Goal: Information Seeking & Learning: Learn about a topic

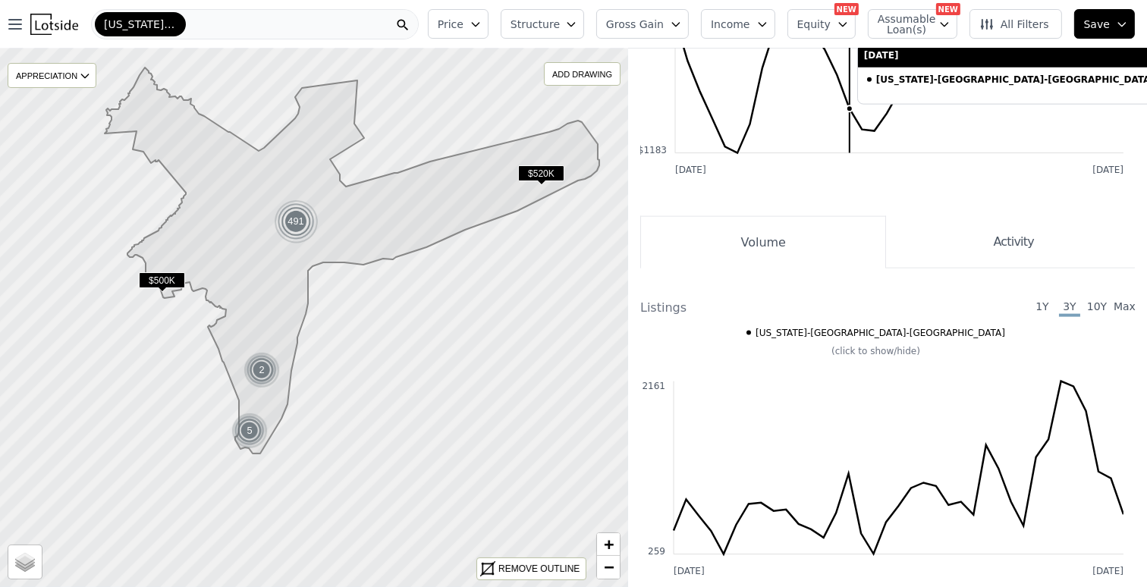
scroll to position [2275, 0]
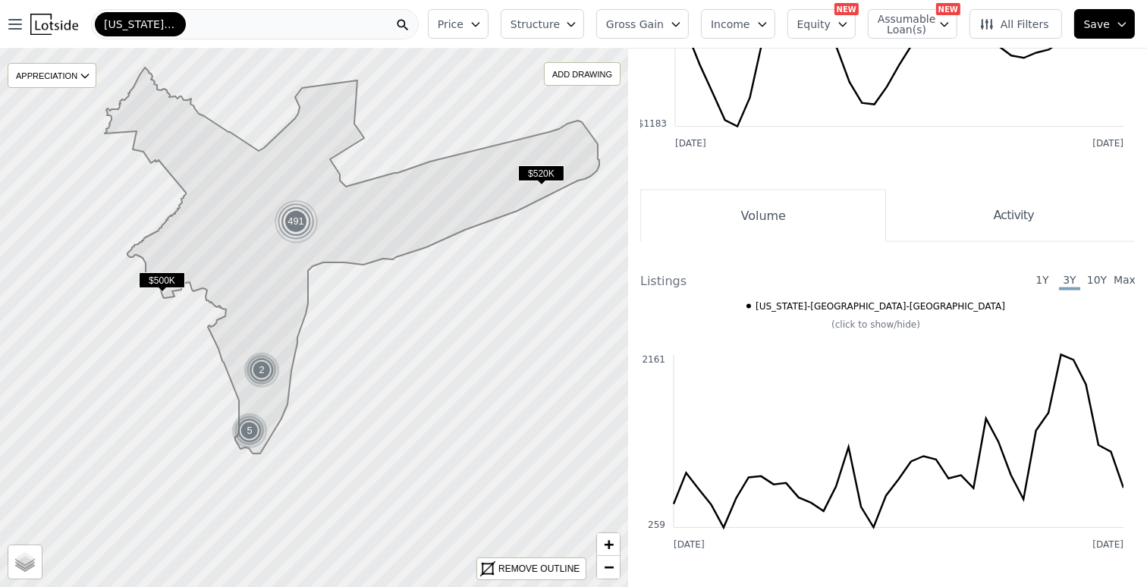
click at [262, 369] on div "2" at bounding box center [262, 370] width 36 height 36
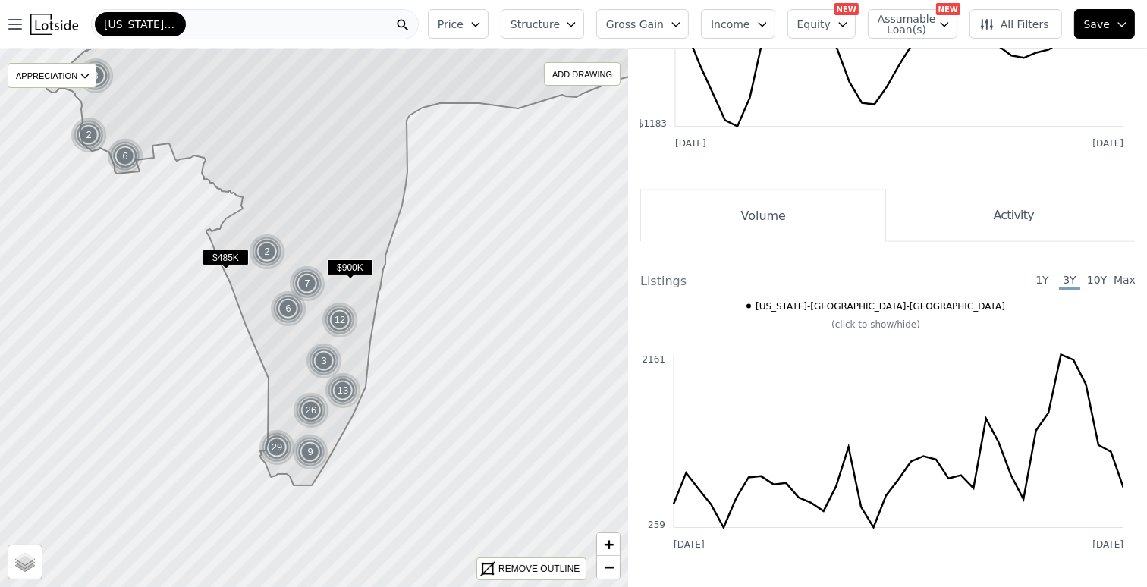
click at [264, 251] on div "2" at bounding box center [267, 252] width 36 height 36
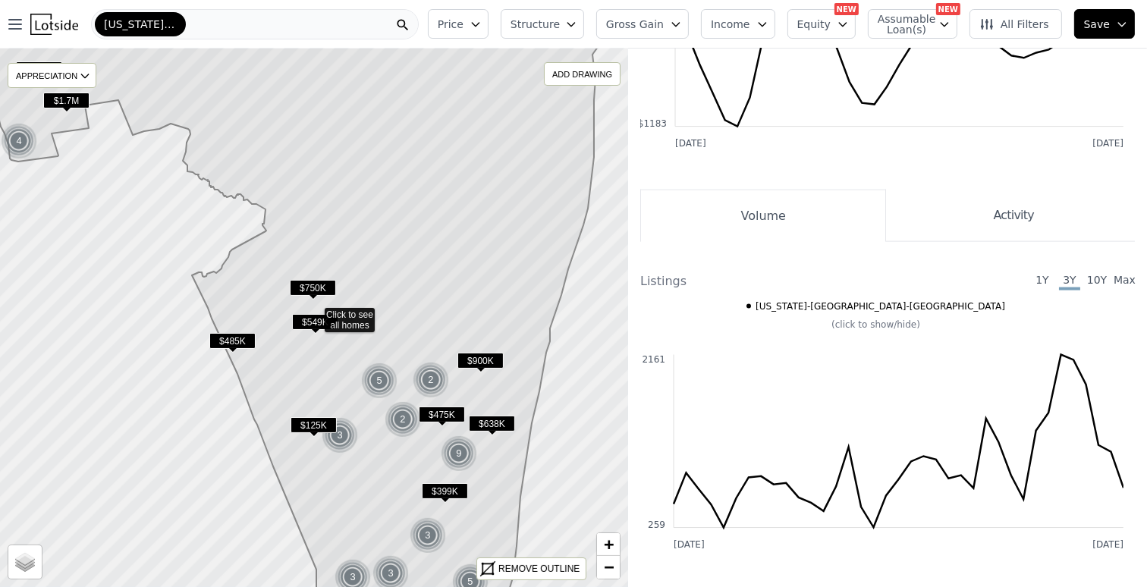
click at [313, 422] on span "$125K" at bounding box center [314, 425] width 46 height 16
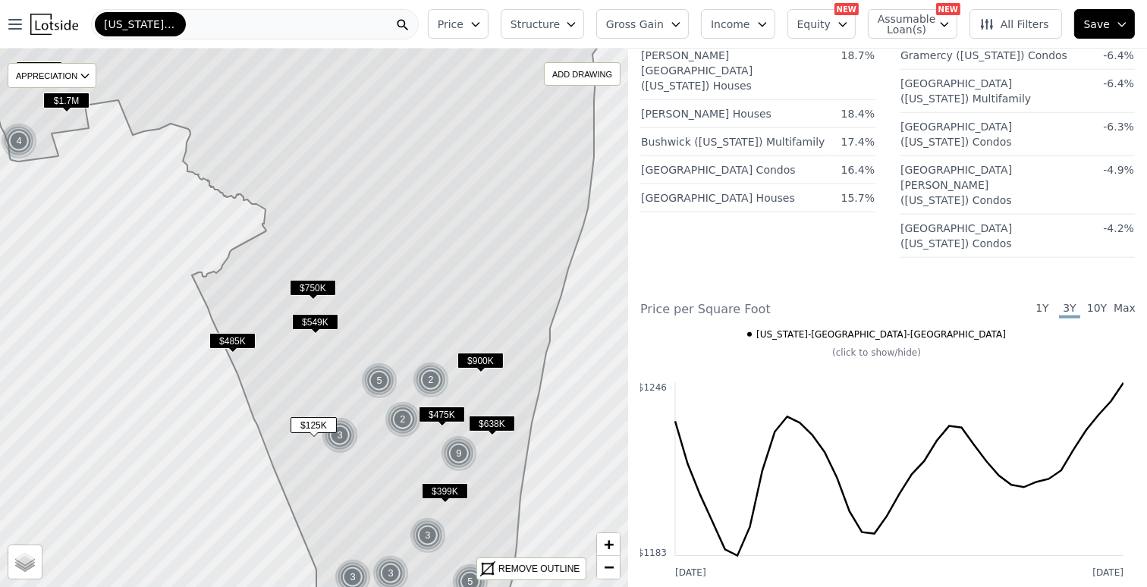
scroll to position [1821, 0]
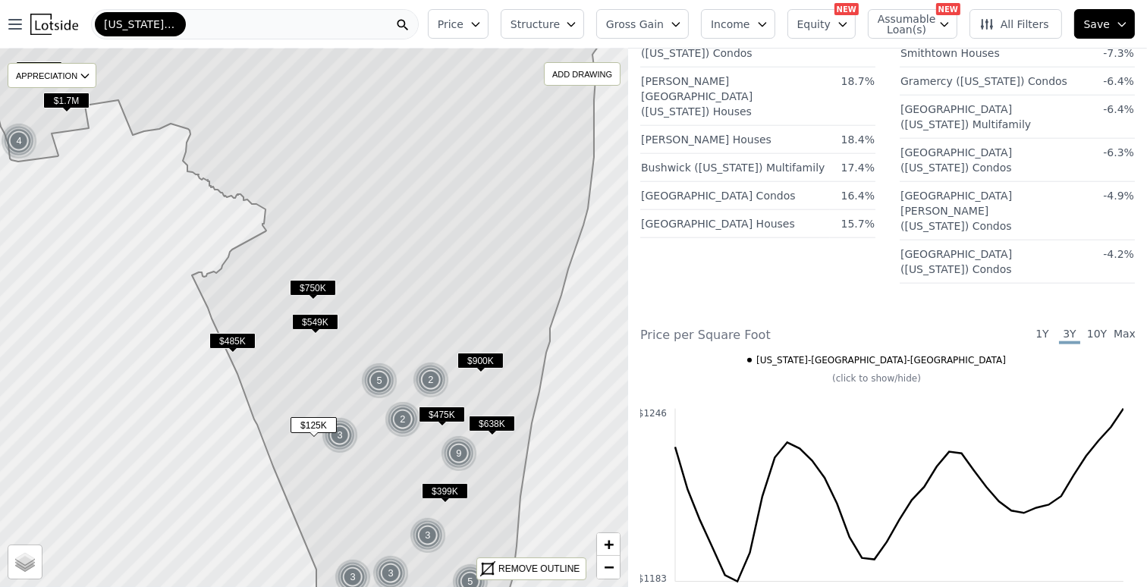
click at [313, 287] on span "$750K" at bounding box center [313, 288] width 46 height 16
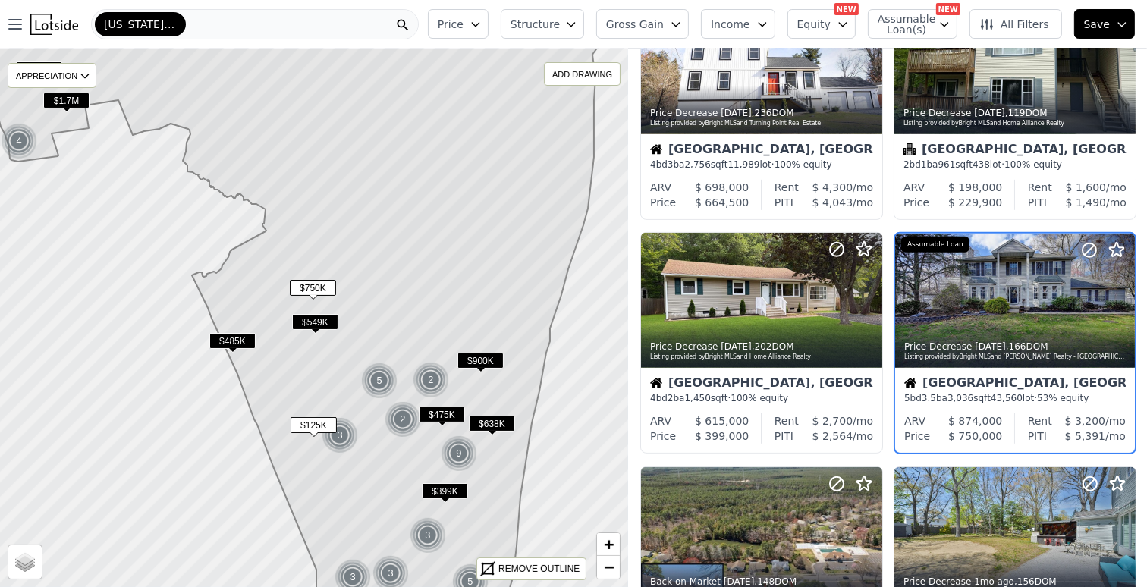
scroll to position [795, 0]
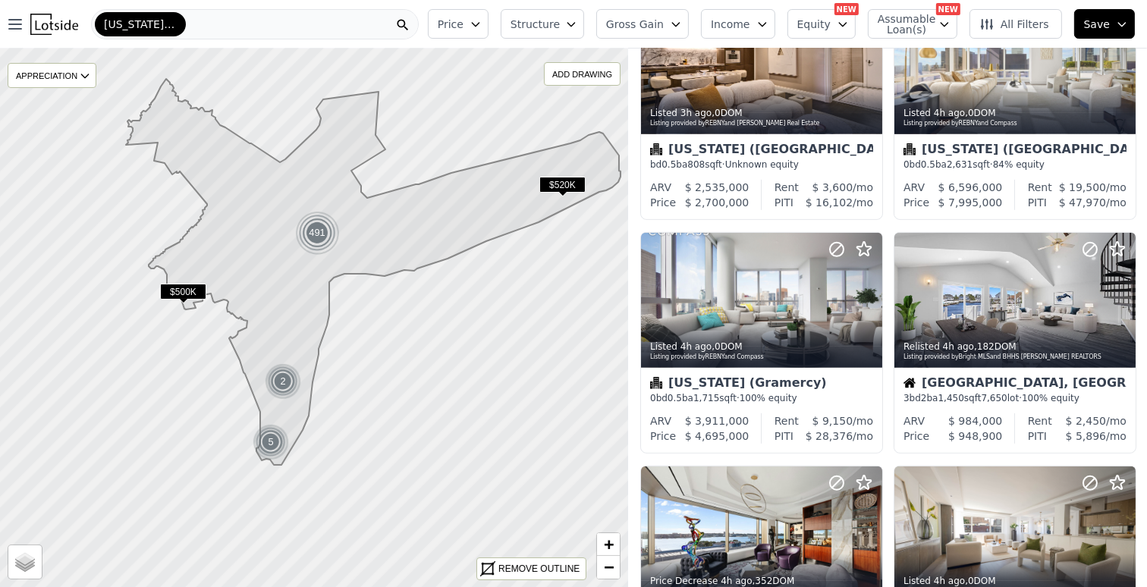
click at [187, 269] on icon at bounding box center [373, 272] width 495 height 386
click at [195, 370] on icon at bounding box center [314, 317] width 759 height 651
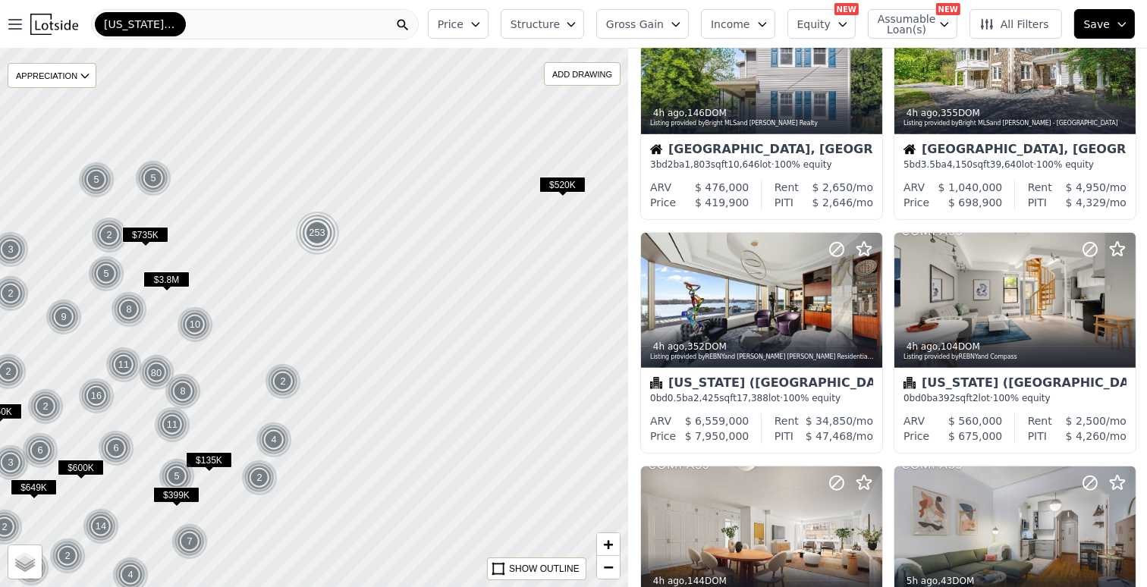
click at [195, 370] on div at bounding box center [314, 318] width 754 height 646
click at [184, 388] on div "8" at bounding box center [183, 391] width 36 height 36
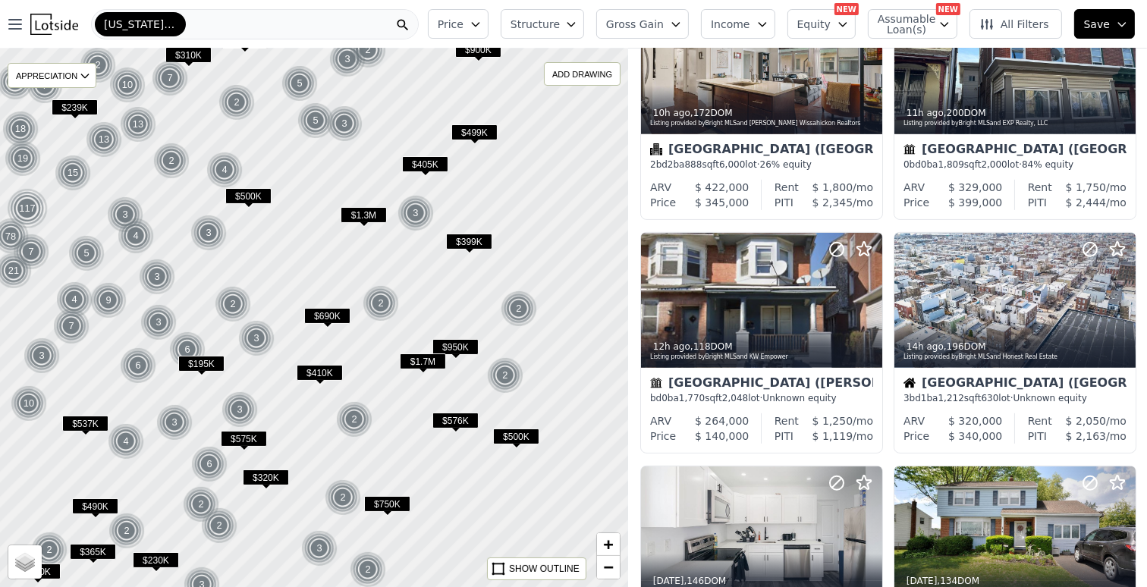
click at [263, 476] on span "$320K" at bounding box center [266, 478] width 46 height 16
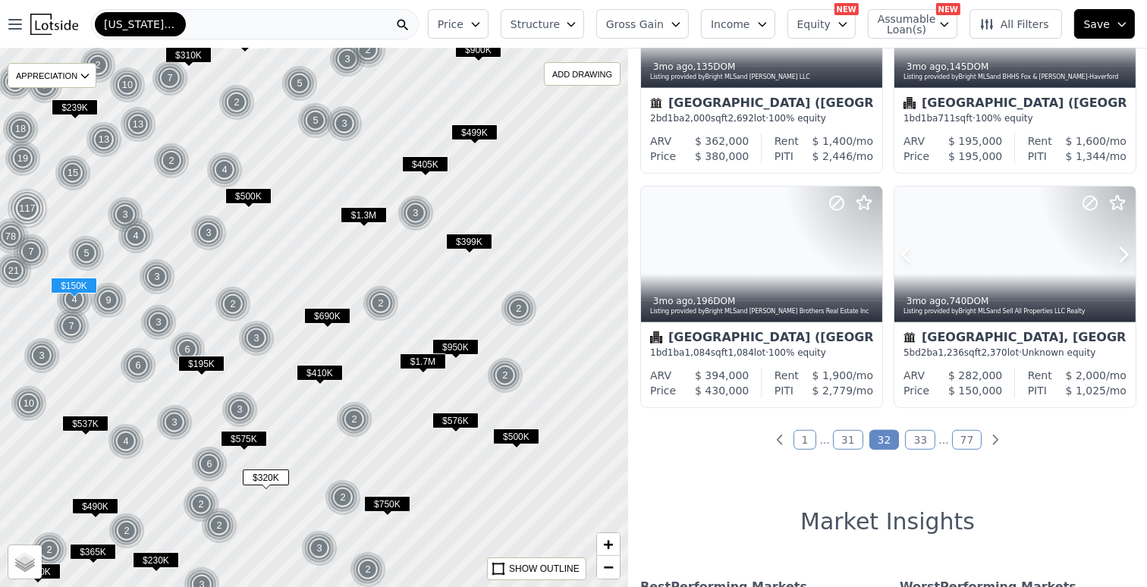
scroll to position [1078, 0]
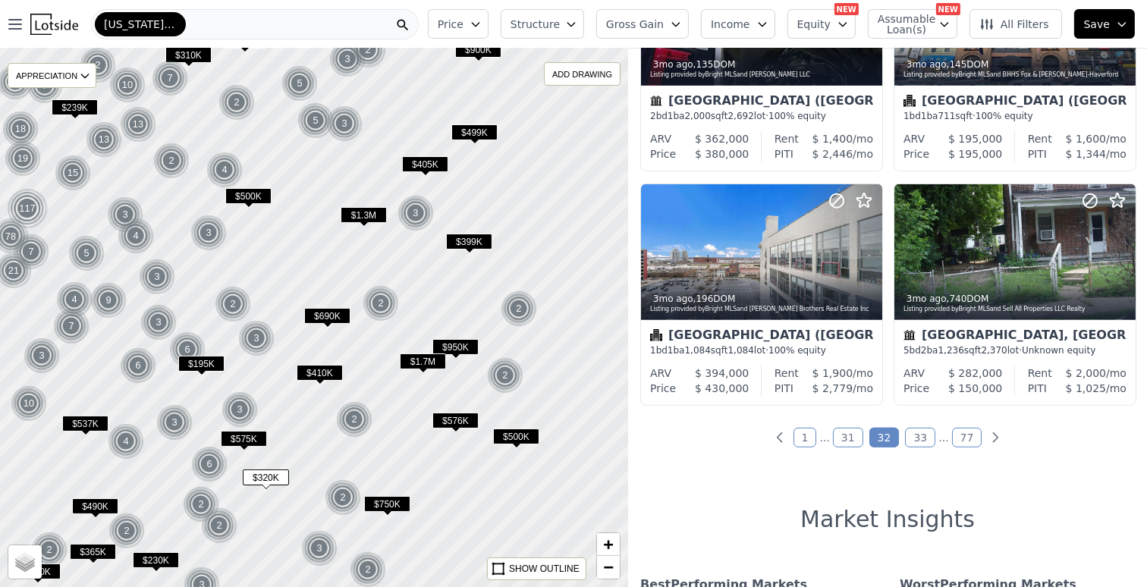
click at [124, 526] on div "2" at bounding box center [126, 531] width 36 height 36
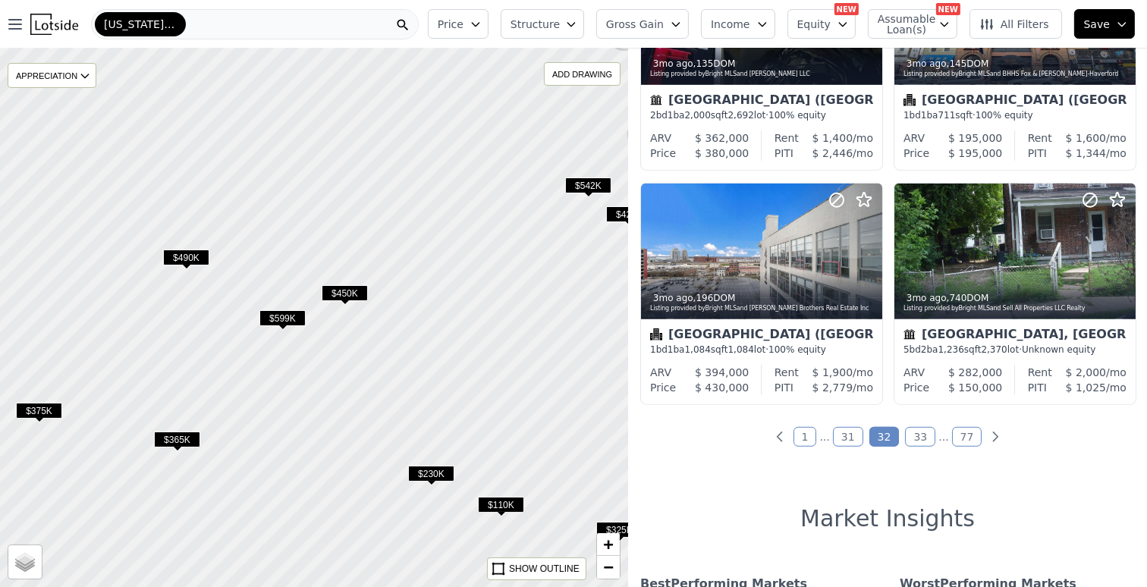
scroll to position [1077, 0]
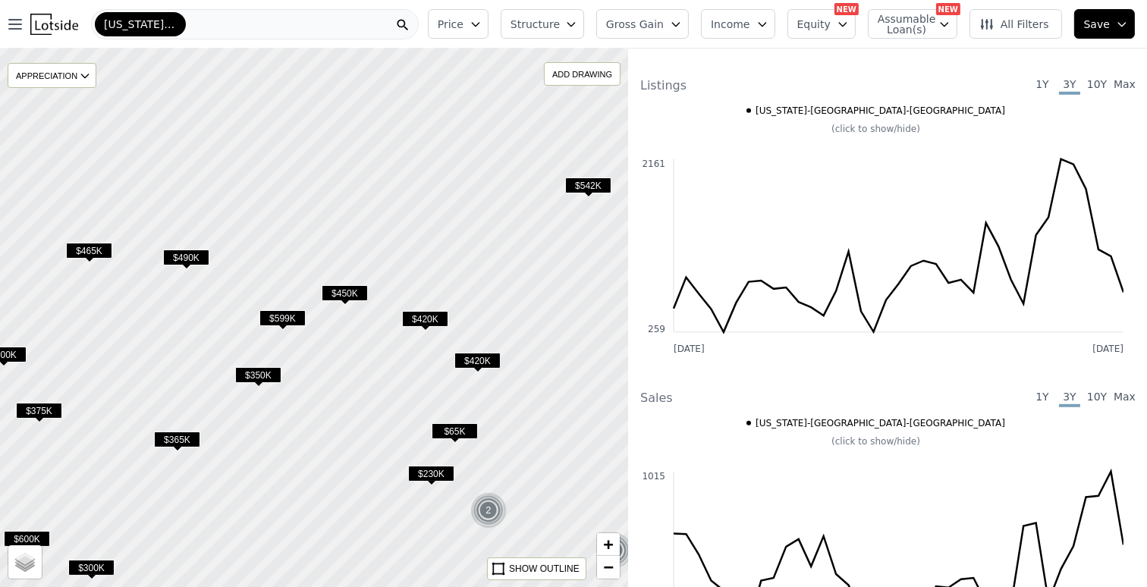
click at [434, 470] on span "$230K" at bounding box center [431, 474] width 46 height 16
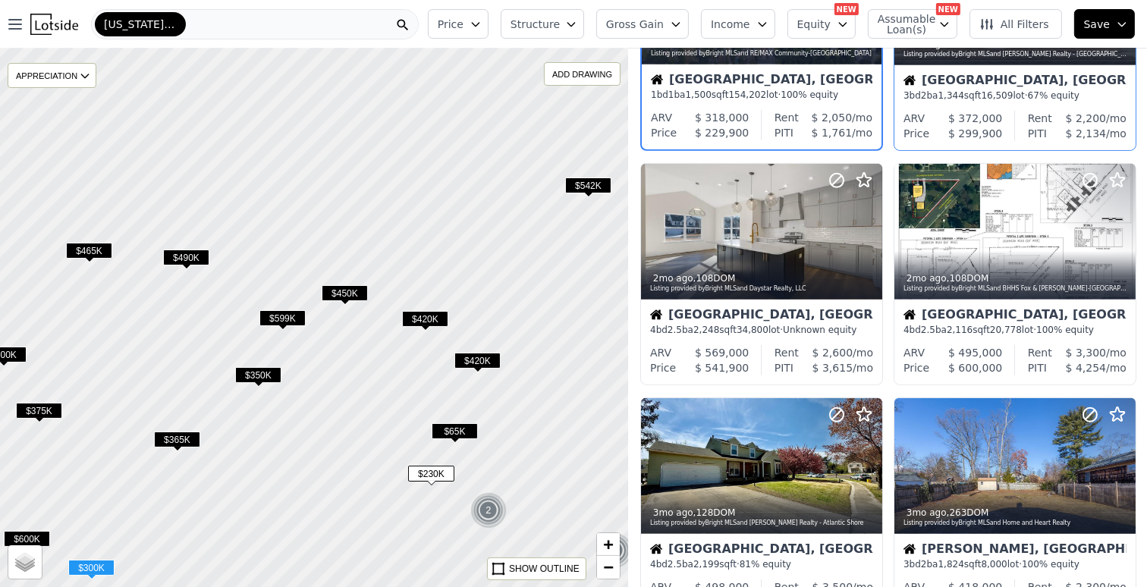
scroll to position [865, 0]
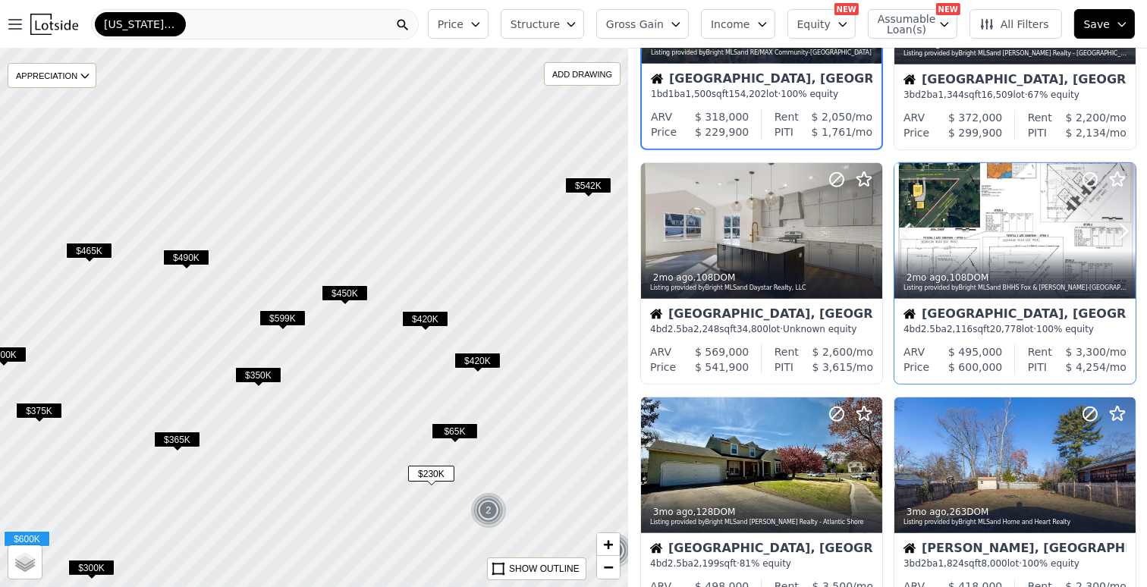
click at [941, 220] on button at bounding box center [924, 231] width 61 height 136
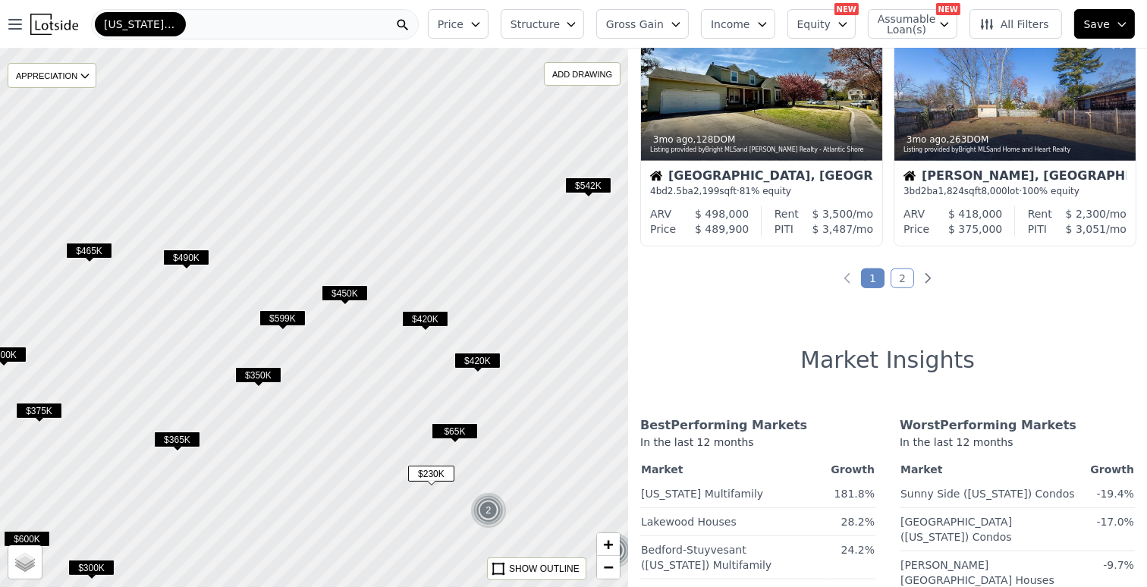
scroll to position [1244, 0]
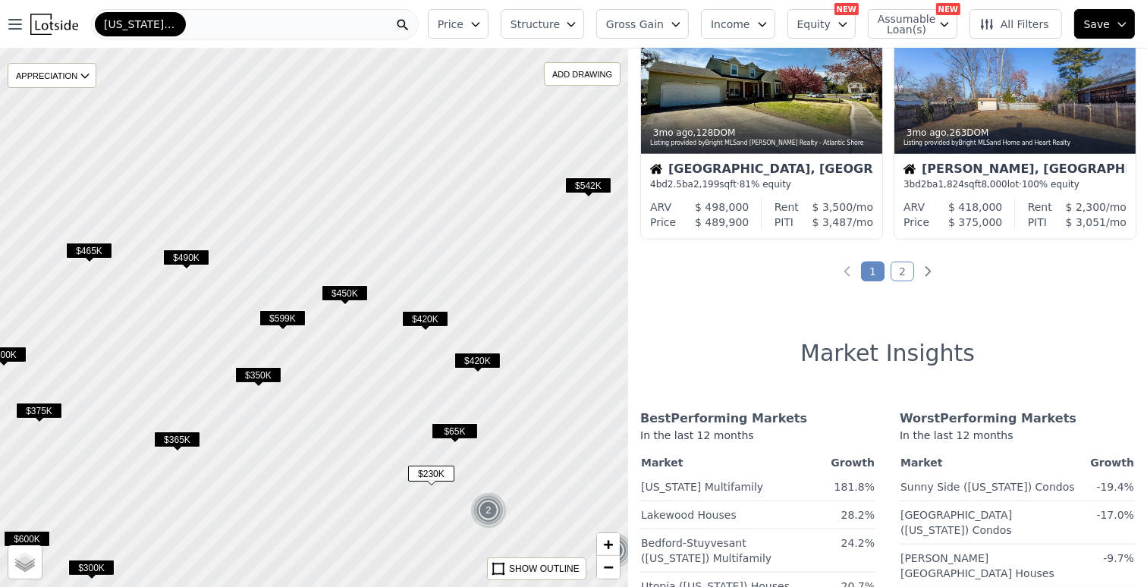
click at [897, 272] on link "2" at bounding box center [903, 272] width 24 height 20
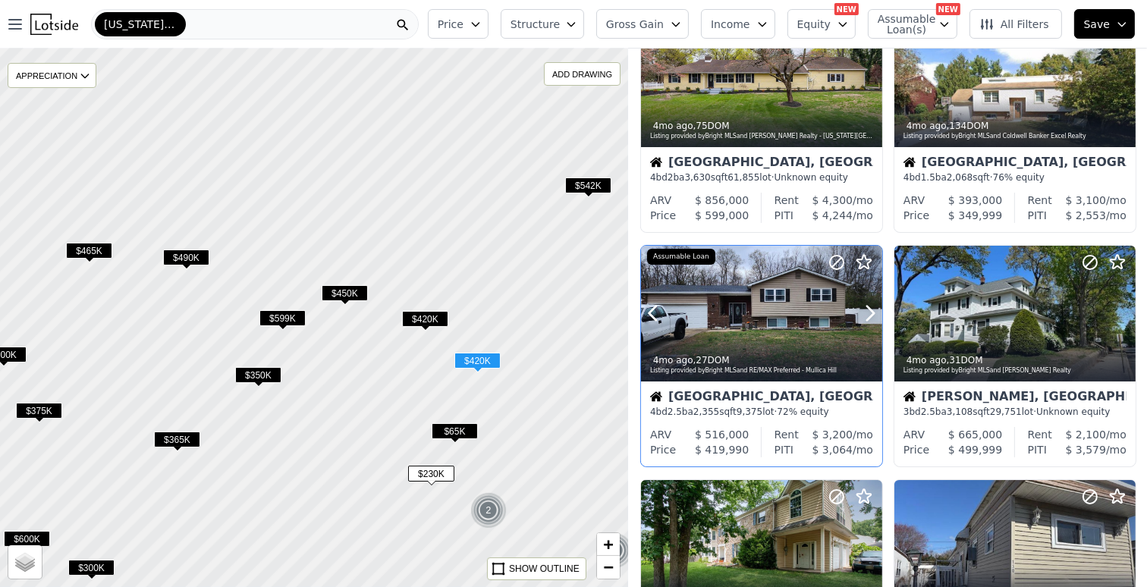
scroll to position [76, 0]
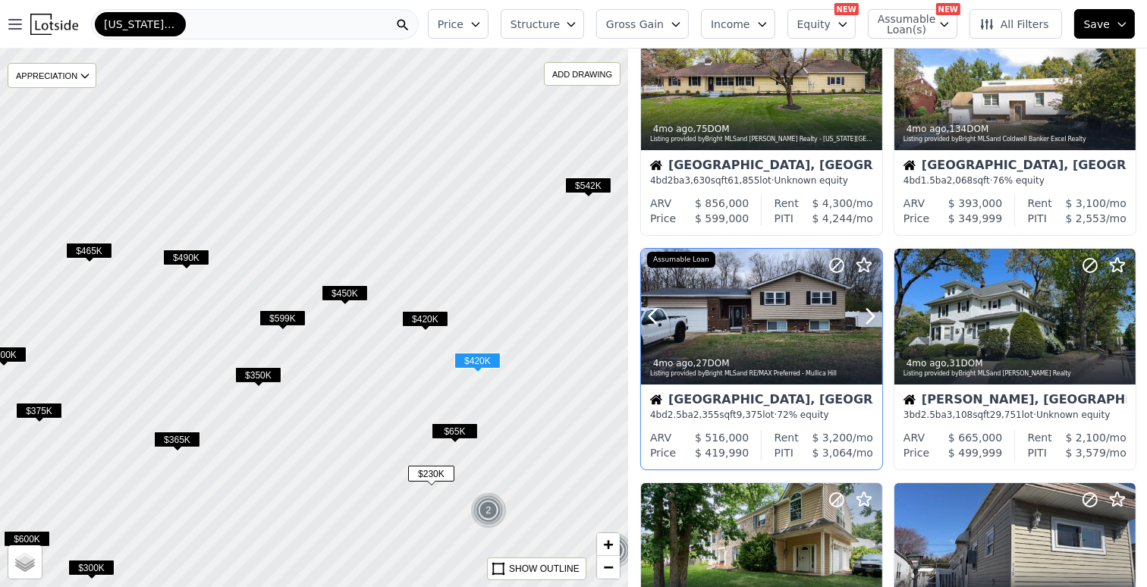
click at [754, 312] on div at bounding box center [761, 317] width 241 height 136
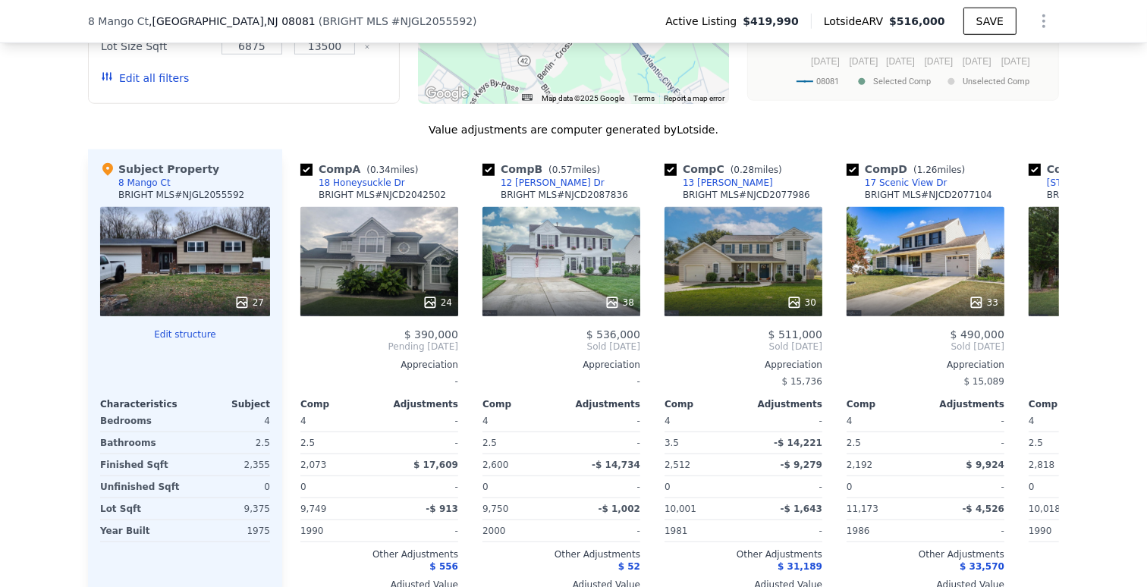
scroll to position [1511, 0]
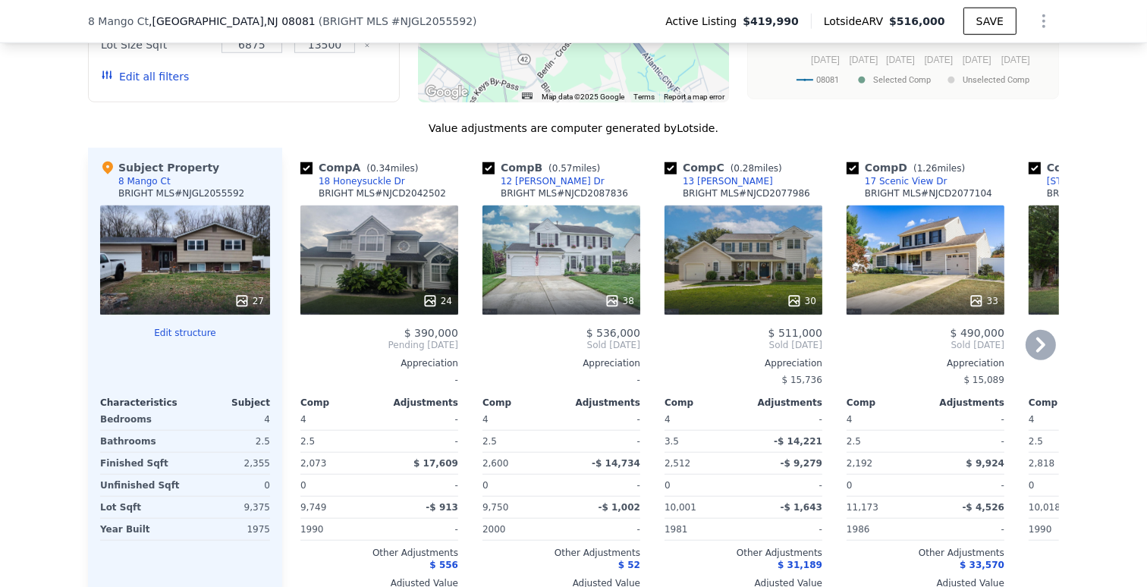
click at [1034, 355] on icon at bounding box center [1041, 345] width 30 height 30
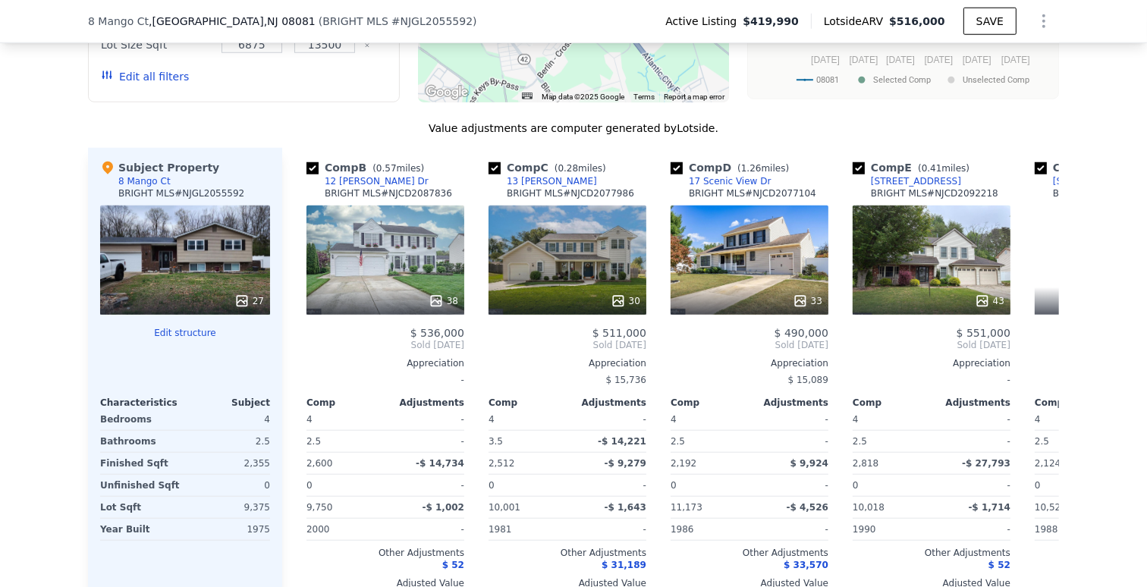
scroll to position [0, 364]
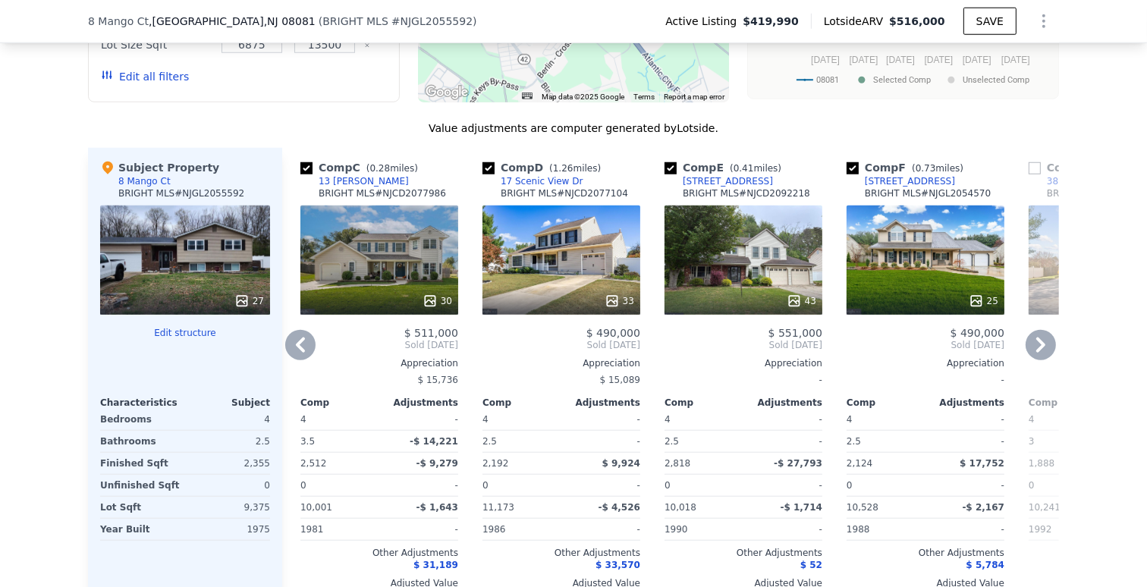
click at [301, 354] on icon at bounding box center [300, 345] width 30 height 30
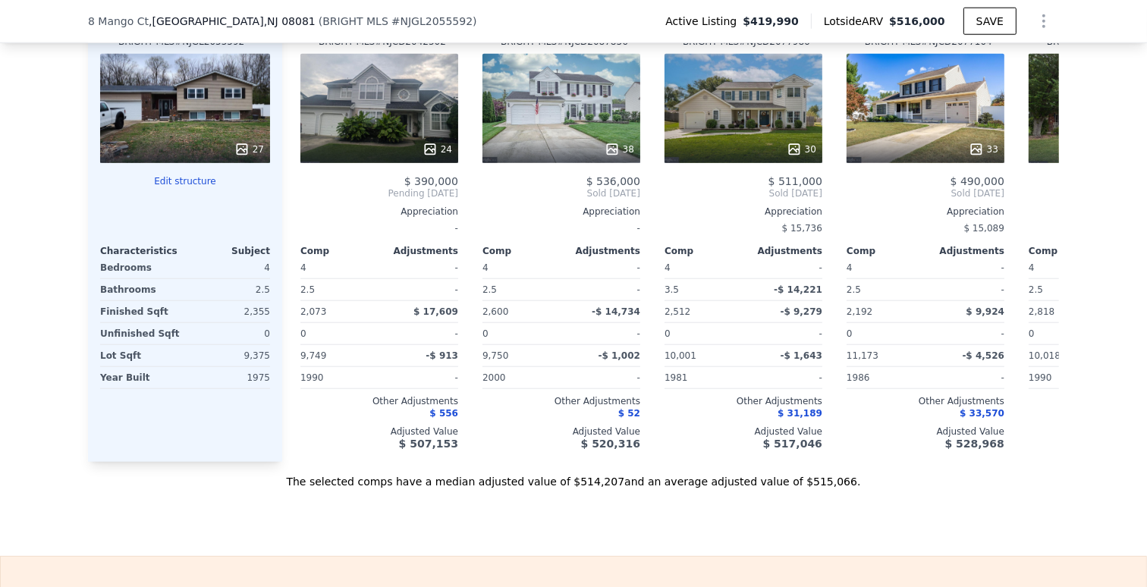
scroll to position [1587, 0]
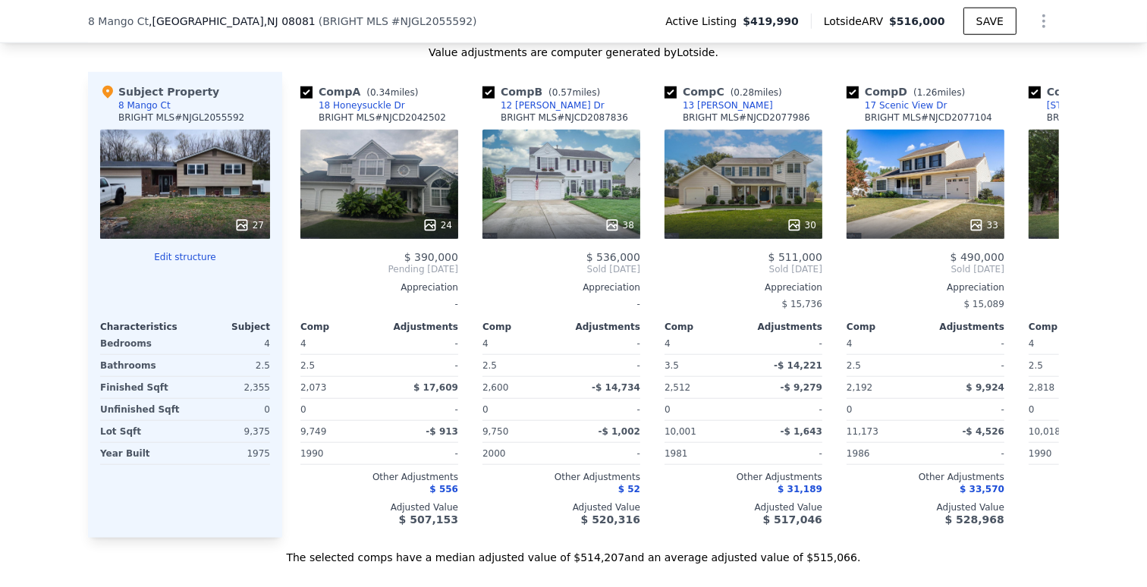
click at [239, 231] on icon at bounding box center [241, 225] width 15 height 15
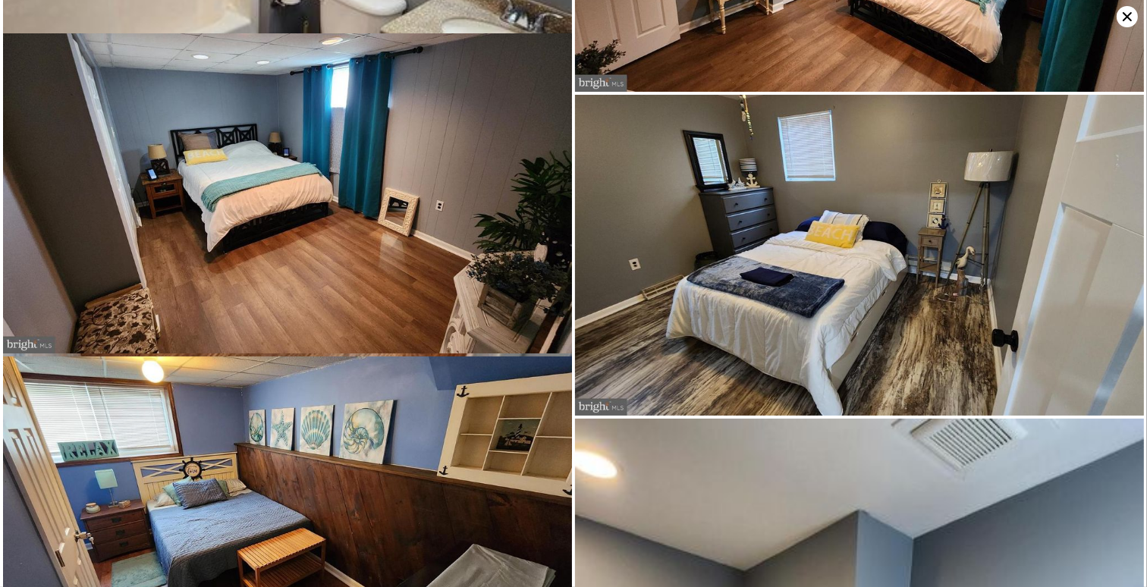
scroll to position [1547, 0]
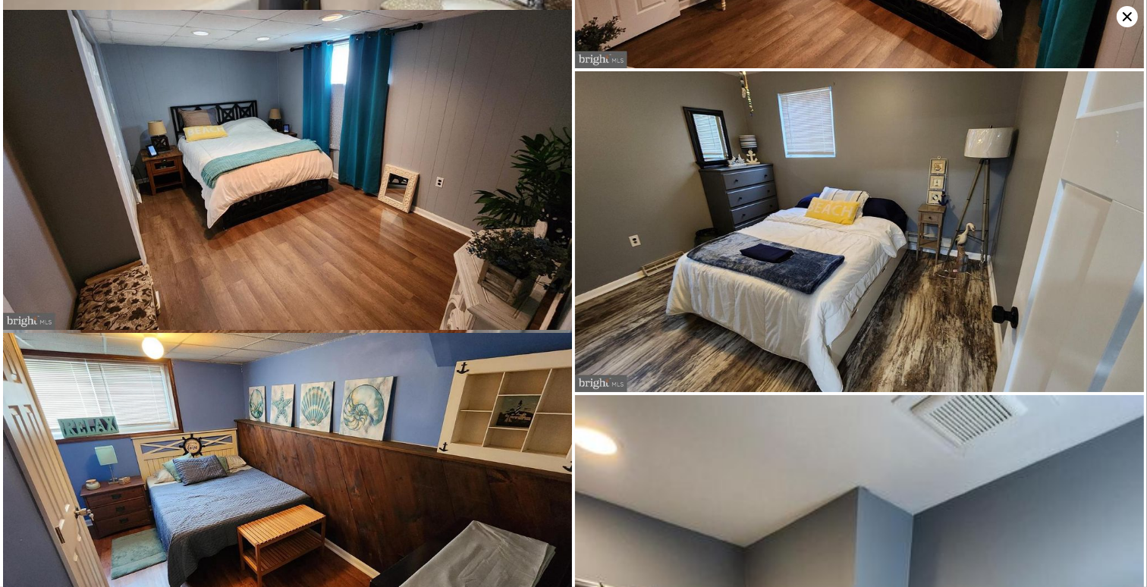
click at [1129, 19] on icon at bounding box center [1127, 16] width 9 height 9
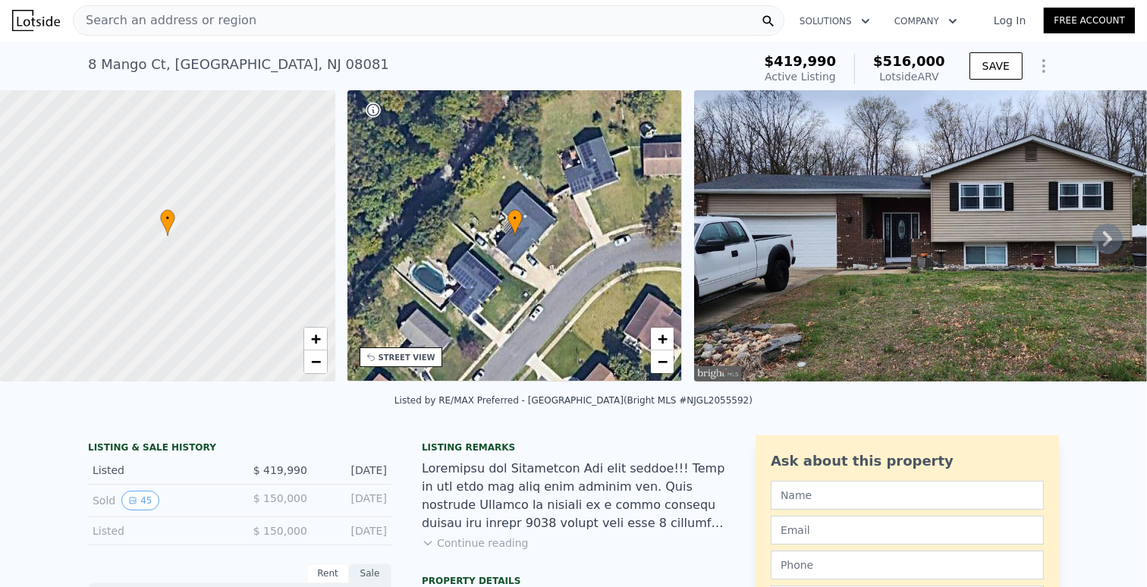
scroll to position [0, 0]
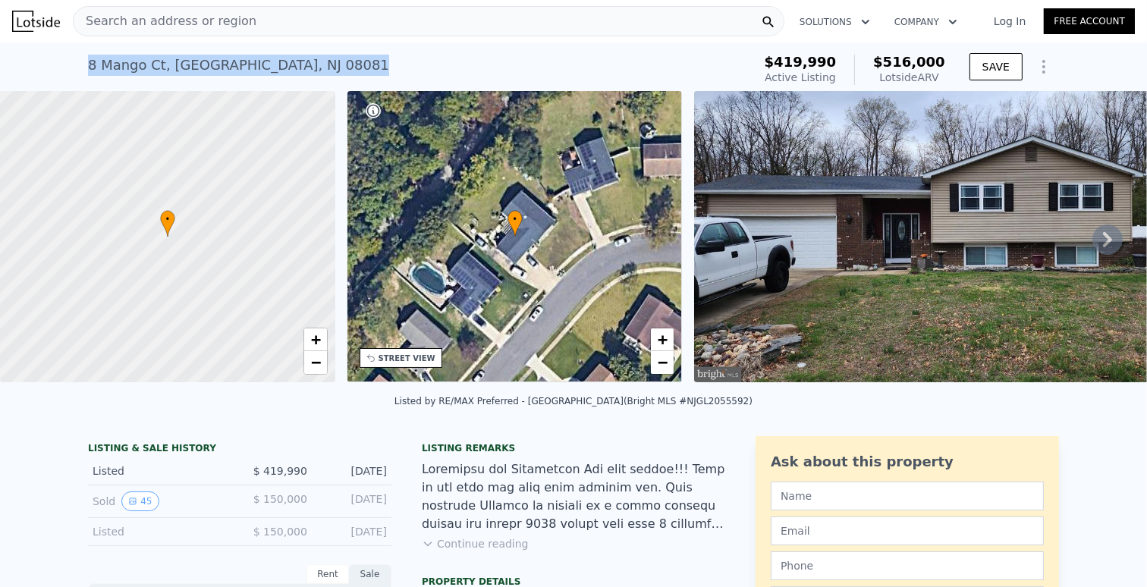
drag, startPoint x: 83, startPoint y: 66, endPoint x: 350, endPoint y: 74, distance: 267.9
click at [350, 74] on div "8 Mango Ct , Gloucester County , NJ 08081 Active at $419,990 (~ARV $516k )" at bounding box center [417, 70] width 658 height 42
drag, startPoint x: 350, startPoint y: 74, endPoint x: 316, endPoint y: 66, distance: 35.7
copy div "8 Mango Ct , Gloucester County , NJ 08081"
